Goal: Task Accomplishment & Management: Use online tool/utility

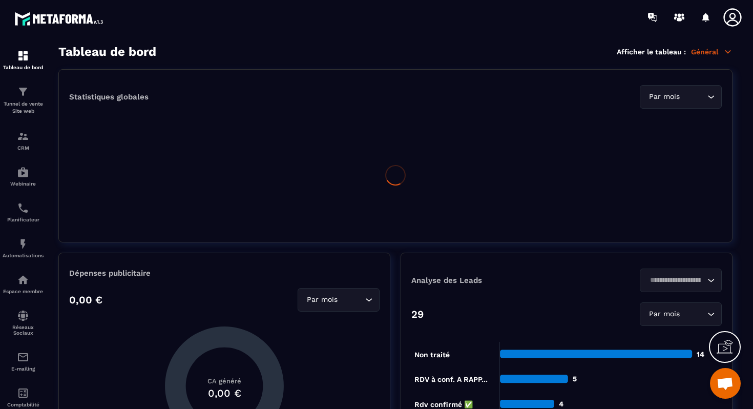
scroll to position [9857, 0]
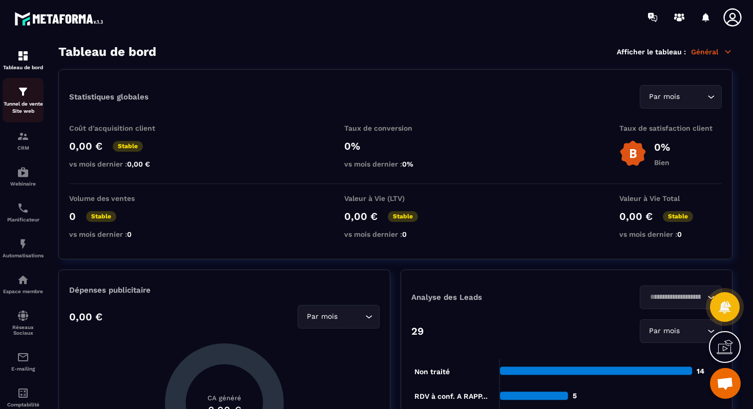
click at [31, 96] on div "Tunnel de vente Site web" at bounding box center [23, 100] width 41 height 29
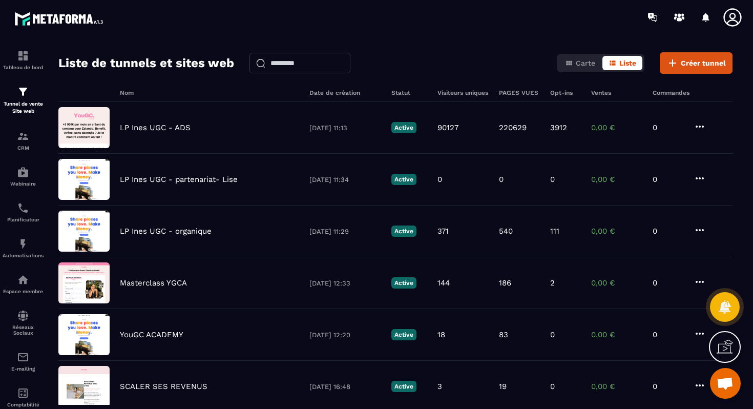
scroll to position [45, 0]
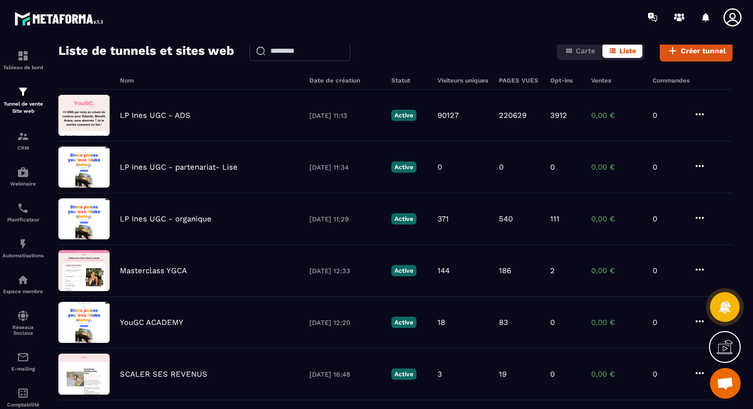
click at [170, 130] on div "LP Ines UGC - ADS [DATE] 11:13 Active 90127 220629 3912 0,00 € 0" at bounding box center [395, 116] width 674 height 52
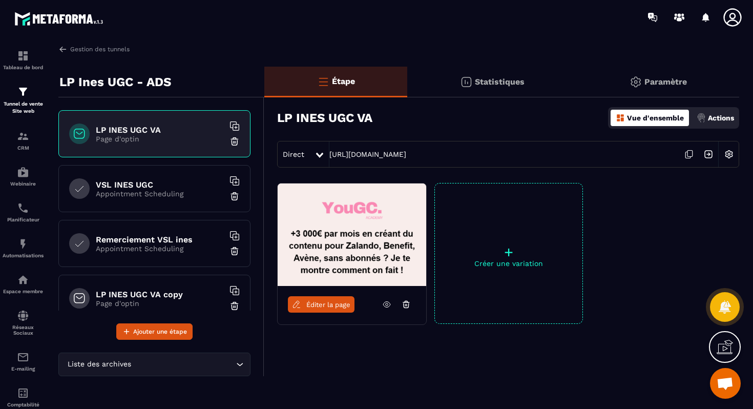
click at [172, 126] on h6 "LP INES UGC VA" at bounding box center [160, 130] width 128 height 10
click at [162, 176] on div "VSL INES UGC Appointment Scheduling" at bounding box center [154, 188] width 192 height 47
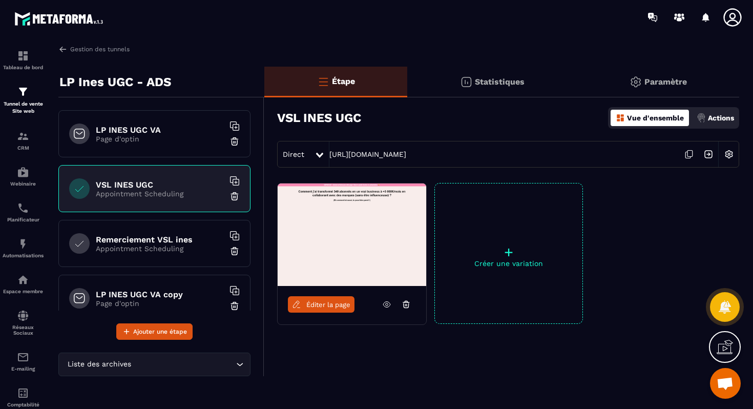
click at [166, 146] on div "LP INES UGC VA Page d'optin" at bounding box center [154, 133] width 192 height 47
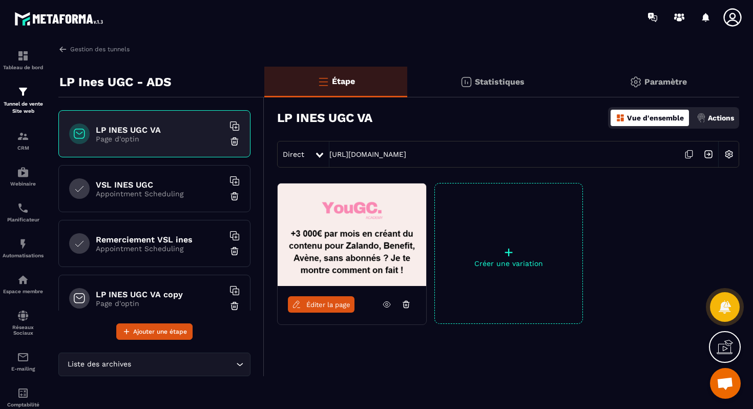
click at [648, 78] on p "Paramètre" at bounding box center [665, 82] width 42 height 10
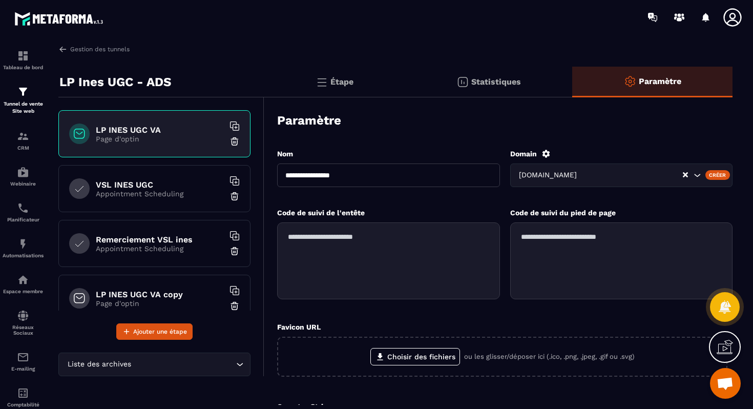
click at [346, 75] on div "Étape" at bounding box center [334, 82] width 141 height 31
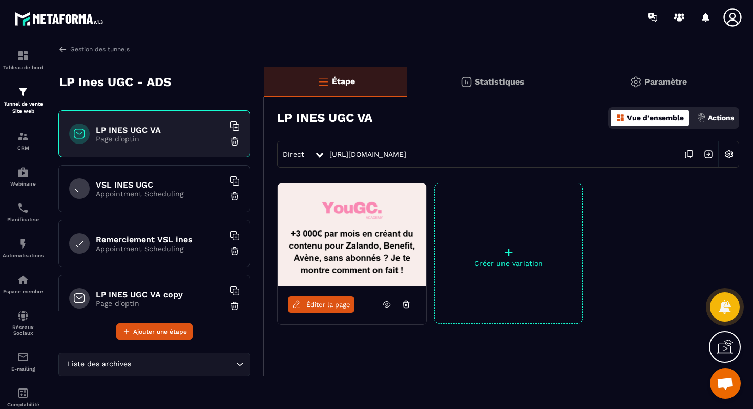
click at [194, 131] on h6 "LP INES UGC VA" at bounding box center [160, 130] width 128 height 10
click at [313, 301] on span "Éditer la page" at bounding box center [328, 305] width 44 height 8
